Goal: Navigation & Orientation: Find specific page/section

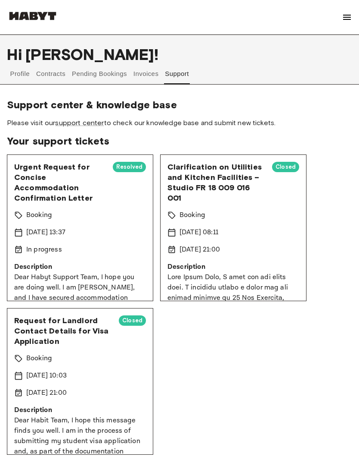
click at [27, 69] on button "Profile" at bounding box center [20, 73] width 22 height 21
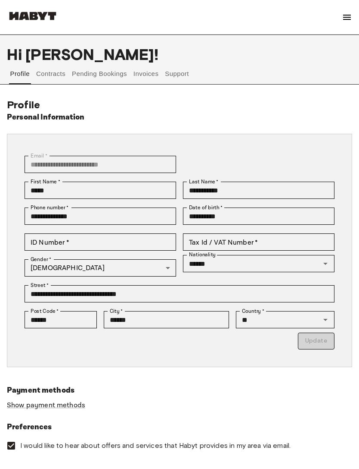
click at [84, 83] on button "Pending Bookings" at bounding box center [99, 73] width 57 height 21
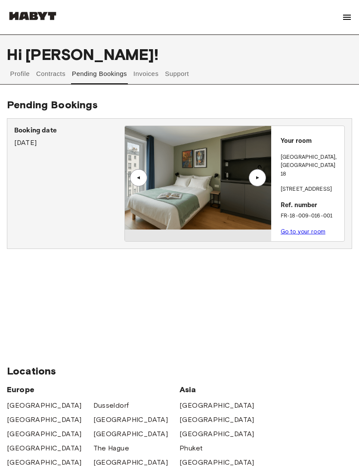
click at [239, 198] on img at bounding box center [198, 177] width 147 height 103
click at [321, 150] on div "Your room [GEOGRAPHIC_DATA][STREET_ADDRESS][GEOGRAPHIC_DATA] Ref. number FR-18-…" at bounding box center [308, 183] width 73 height 115
click at [315, 149] on div "Your room [GEOGRAPHIC_DATA][STREET_ADDRESS][GEOGRAPHIC_DATA] Ref. number FR-18-…" at bounding box center [308, 183] width 73 height 115
click at [315, 148] on div "Your room [GEOGRAPHIC_DATA][STREET_ADDRESS][GEOGRAPHIC_DATA] Ref. number FR-18-…" at bounding box center [308, 183] width 73 height 115
click at [313, 144] on p "Your room" at bounding box center [311, 141] width 60 height 10
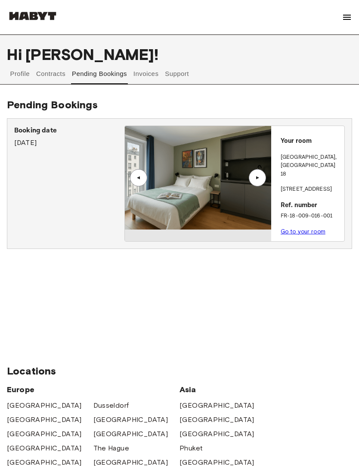
click at [313, 144] on p "Your room" at bounding box center [311, 141] width 60 height 10
click at [306, 144] on p "Your room" at bounding box center [311, 141] width 60 height 10
click at [54, 77] on button "Contracts" at bounding box center [50, 73] width 31 height 21
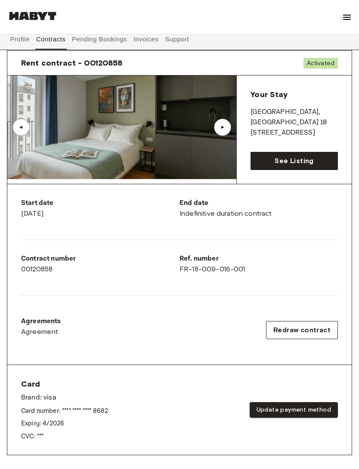
scroll to position [66, 0]
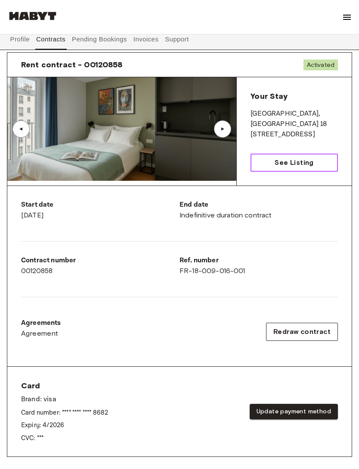
click at [293, 160] on span "See Listing" at bounding box center [294, 162] width 39 height 10
click at [311, 160] on span "See Listing" at bounding box center [294, 162] width 39 height 10
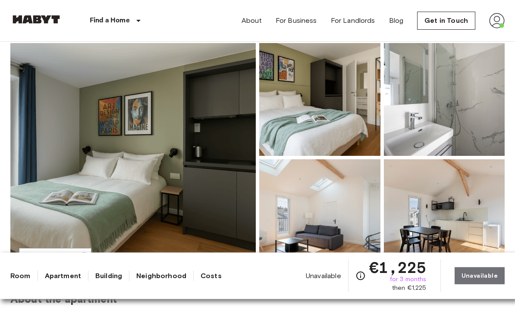
scroll to position [68, 0]
click at [165, 179] on img at bounding box center [132, 157] width 245 height 229
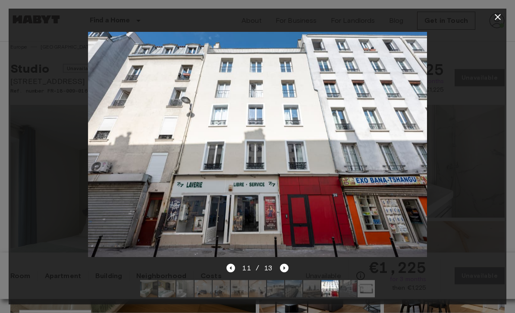
scroll to position [0, 0]
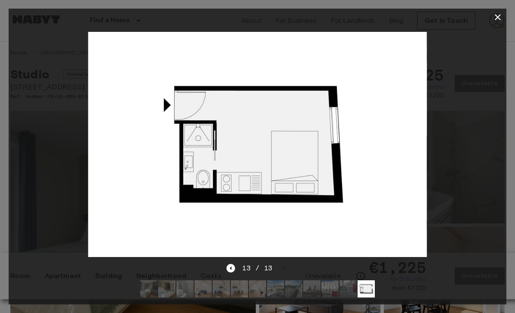
click at [359, 140] on div at bounding box center [257, 145] width 497 height 238
click at [359, 19] on icon "button" at bounding box center [497, 17] width 10 height 10
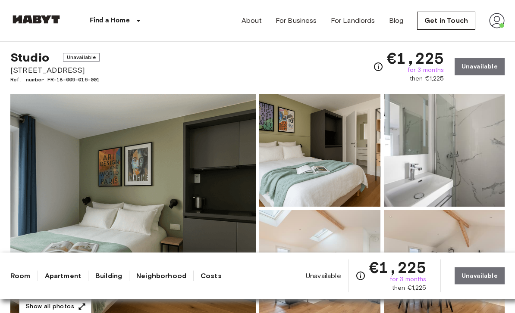
scroll to position [17, 0]
click at [54, 170] on img at bounding box center [132, 208] width 245 height 229
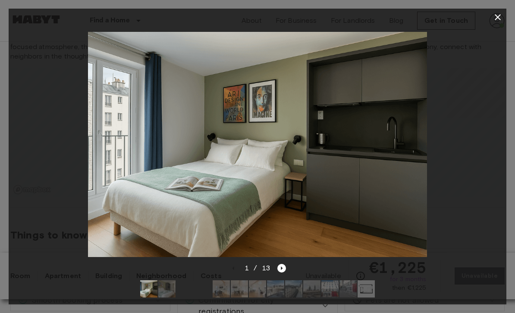
scroll to position [533, 0]
click at [359, 25] on button "button" at bounding box center [497, 17] width 17 height 17
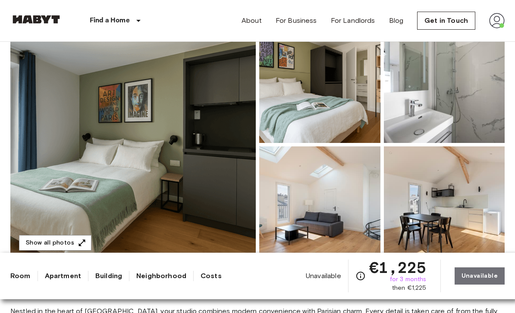
scroll to position [70, 0]
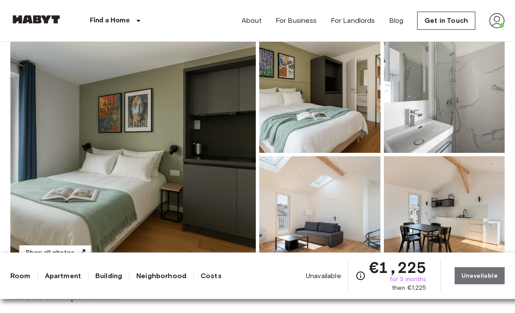
click at [356, 121] on img at bounding box center [319, 97] width 121 height 113
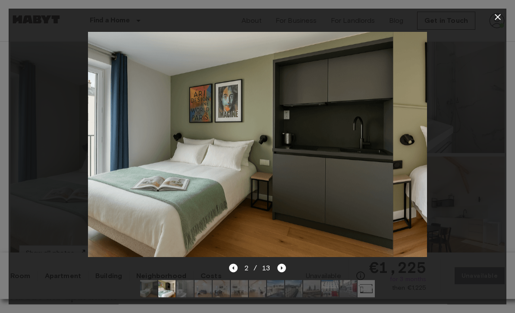
scroll to position [71, 0]
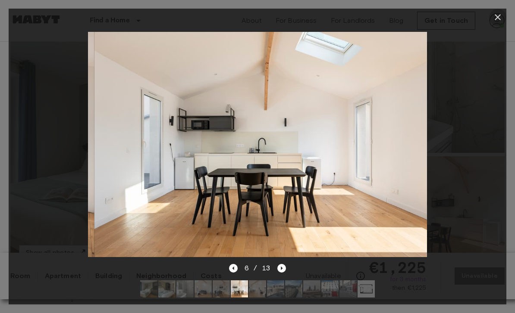
click at [359, 20] on icon "button" at bounding box center [497, 17] width 10 height 10
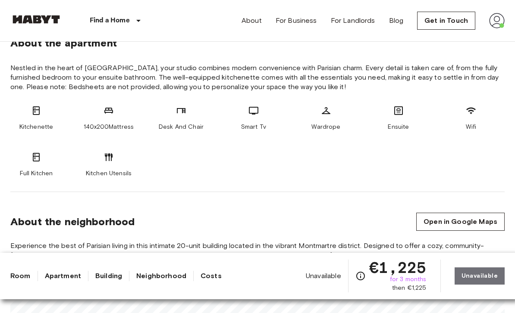
scroll to position [305, 0]
